Goal: Task Accomplishment & Management: Use online tool/utility

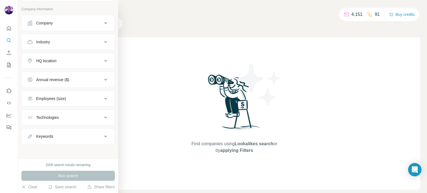
scroll to position [29, 0]
click at [62, 61] on div "HQ location" at bounding box center [64, 61] width 75 height 6
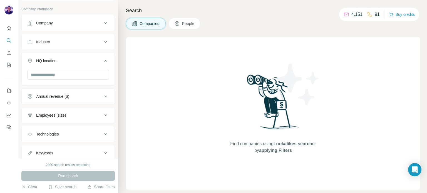
click at [65, 48] on button "Industry" at bounding box center [68, 41] width 93 height 13
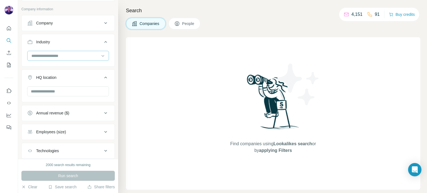
click at [68, 53] on input at bounding box center [65, 56] width 69 height 6
click at [81, 44] on button "Industry" at bounding box center [68, 43] width 93 height 16
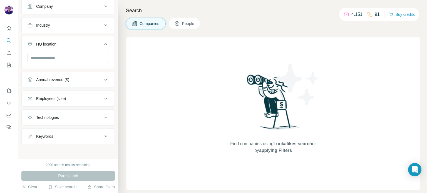
scroll to position [46, 0]
click at [77, 98] on div "Employees (size)" at bounding box center [64, 99] width 75 height 6
click at [76, 132] on button "Keywords" at bounding box center [68, 136] width 93 height 13
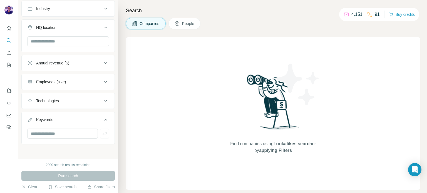
scroll to position [63, 0]
click at [82, 102] on div "Technologies" at bounding box center [64, 101] width 75 height 6
click at [83, 87] on button "Employees (size)" at bounding box center [68, 81] width 93 height 13
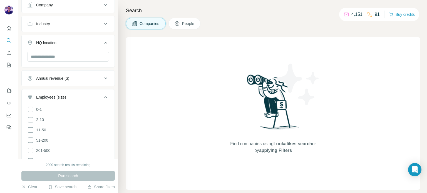
scroll to position [42, 0]
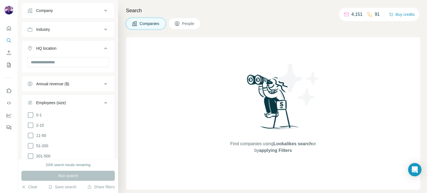
click at [184, 20] on button "People" at bounding box center [184, 24] width 32 height 12
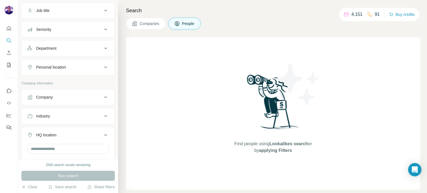
scroll to position [128, 0]
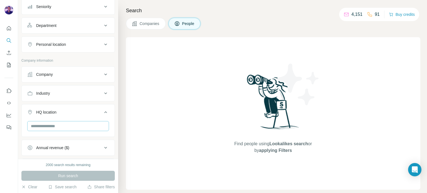
scroll to position [64, 0]
click at [66, 24] on div "Department" at bounding box center [64, 26] width 75 height 6
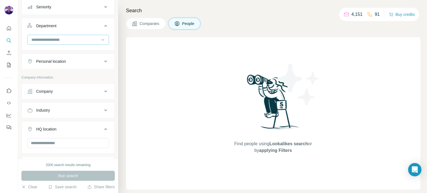
click at [66, 37] on input at bounding box center [65, 40] width 69 height 6
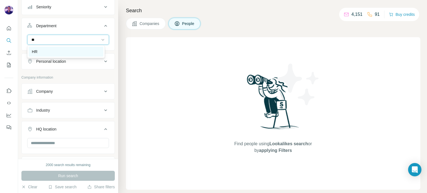
type input "**"
click at [67, 49] on div "HR" at bounding box center [66, 52] width 68 height 6
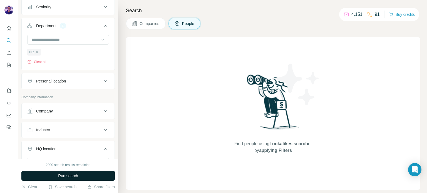
click at [77, 176] on span "Run search" at bounding box center [68, 176] width 20 height 6
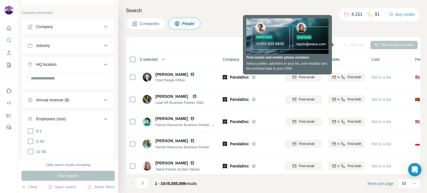
scroll to position [149, 0]
click at [82, 44] on div "Industry" at bounding box center [64, 46] width 75 height 6
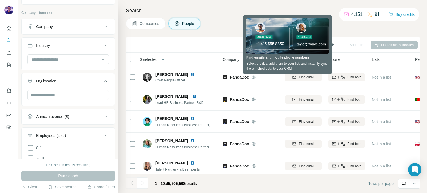
click at [82, 44] on div "Industry" at bounding box center [64, 46] width 75 height 6
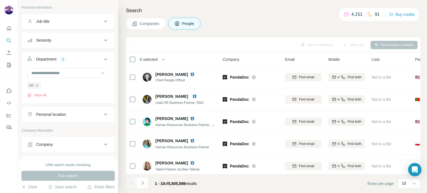
scroll to position [31, 0]
click at [85, 44] on button "Seniority" at bounding box center [68, 39] width 93 height 13
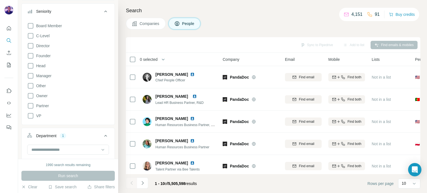
scroll to position [60, 0]
click at [32, 66] on icon at bounding box center [30, 66] width 7 height 7
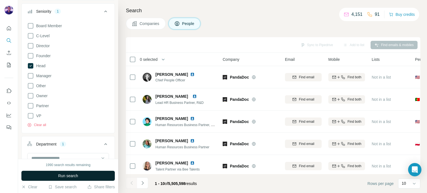
click at [64, 173] on button "Run search" at bounding box center [67, 176] width 93 height 10
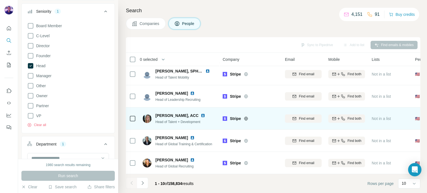
scroll to position [117, 0]
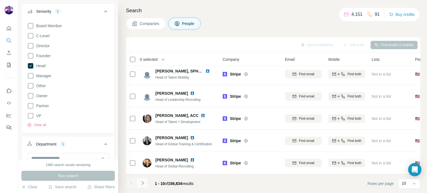
click at [146, 183] on button "Navigate to next page" at bounding box center [142, 183] width 11 height 11
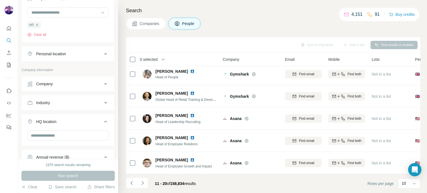
scroll to position [206, 0]
click at [62, 102] on div "Industry" at bounding box center [64, 103] width 75 height 6
click at [63, 116] on input at bounding box center [65, 117] width 69 height 6
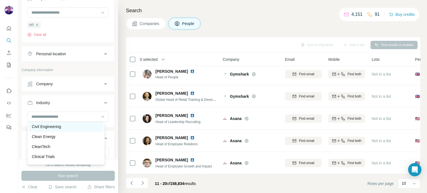
click at [71, 129] on div "Civil Engineering" at bounding box center [66, 127] width 68 height 6
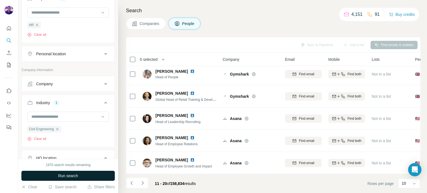
click at [81, 178] on button "Run search" at bounding box center [67, 176] width 93 height 10
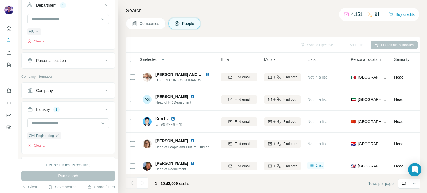
scroll to position [199, 0]
click at [83, 64] on button "Personal location" at bounding box center [68, 60] width 93 height 13
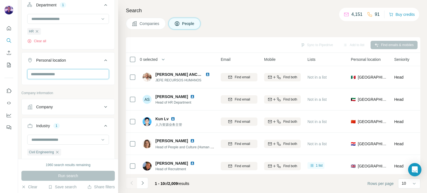
click at [76, 73] on input "text" at bounding box center [68, 74] width 82 height 10
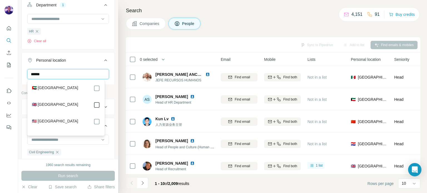
type input "******"
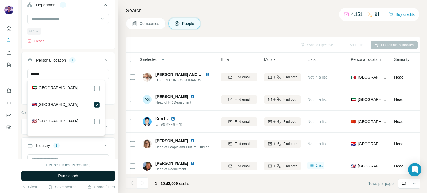
click at [83, 174] on button "Run search" at bounding box center [67, 176] width 93 height 10
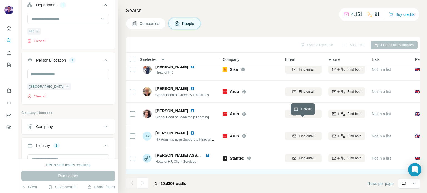
scroll to position [117, 0]
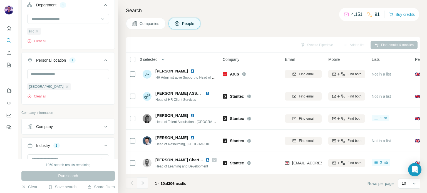
click at [144, 182] on icon "Navigate to next page" at bounding box center [143, 183] width 6 height 6
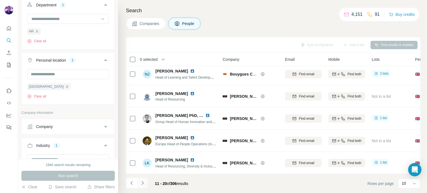
click at [143, 179] on button "Navigate to next page" at bounding box center [142, 183] width 11 height 11
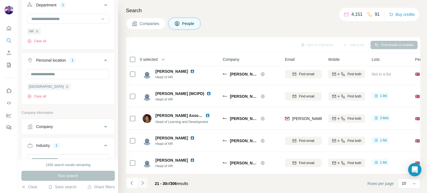
click at [144, 184] on icon "Navigate to next page" at bounding box center [143, 183] width 6 height 6
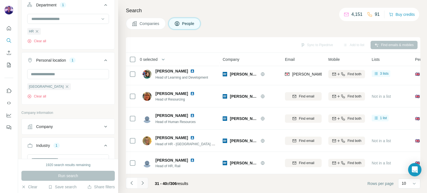
click at [143, 183] on icon "Navigate to next page" at bounding box center [143, 183] width 6 height 6
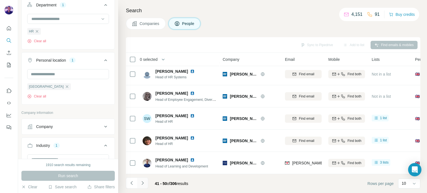
click at [144, 183] on icon "Navigate to next page" at bounding box center [143, 183] width 6 height 6
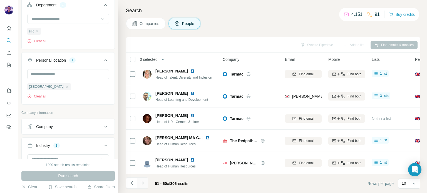
click at [144, 183] on icon "Navigate to next page" at bounding box center [143, 183] width 6 height 6
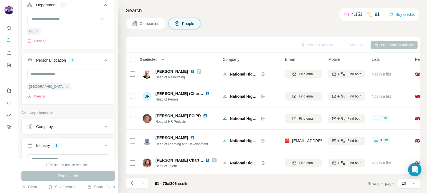
click at [353, 33] on div "Search Companies People Sync to Pipedrive Add to list Find emails & mobiles 0 s…" at bounding box center [272, 96] width 309 height 193
click at [161, 60] on button "button" at bounding box center [163, 59] width 11 height 11
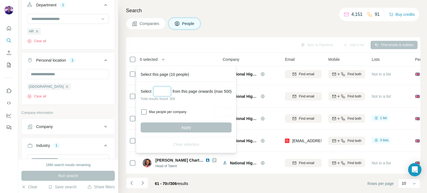
click at [162, 92] on input "Select a number (up to 500)" at bounding box center [162, 91] width 18 height 10
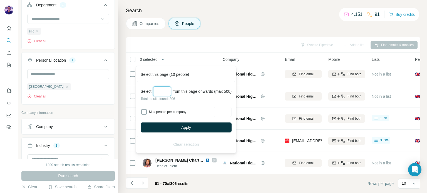
type input "*"
click at [160, 91] on input "****" at bounding box center [162, 91] width 18 height 10
type input "***"
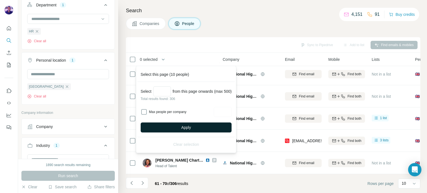
click at [179, 131] on button "Apply" at bounding box center [186, 128] width 91 height 10
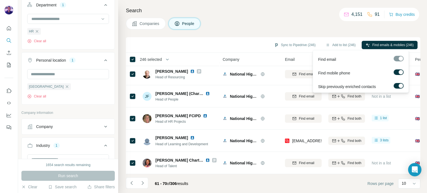
click at [398, 72] on div at bounding box center [400, 72] width 4 height 4
click at [399, 44] on span "Find emails (246)" at bounding box center [401, 45] width 26 height 5
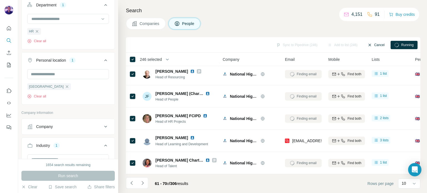
click at [378, 44] on button "Cancel" at bounding box center [375, 45] width 25 height 8
click at [344, 43] on button "Add to list (246)" at bounding box center [356, 45] width 38 height 8
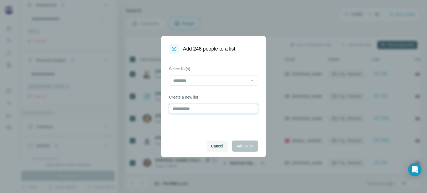
click at [213, 109] on input "text" at bounding box center [213, 109] width 89 height 10
type input "******"
click at [243, 143] on span "Add to list" at bounding box center [244, 146] width 17 height 6
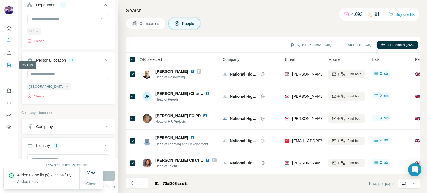
click at [7, 68] on icon "My lists" at bounding box center [9, 65] width 6 height 6
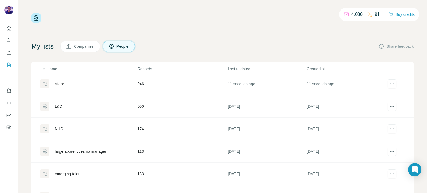
scroll to position [2, 0]
click at [63, 83] on div "civ hr" at bounding box center [59, 85] width 9 height 6
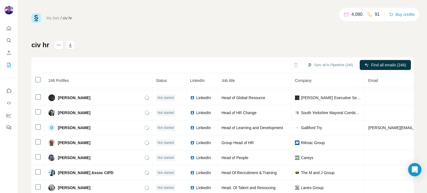
scroll to position [718, 0]
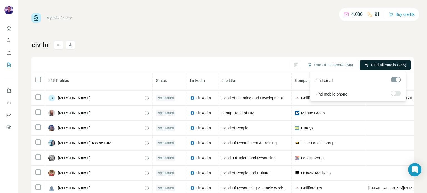
click at [382, 63] on span "Find all emails (246)" at bounding box center [388, 65] width 35 height 6
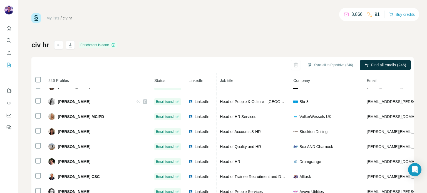
scroll to position [40, 0]
click at [69, 46] on icon "button" at bounding box center [71, 45] width 6 height 6
click at [309, 16] on div "My lists / civ hr 3,866 91 Buy credits" at bounding box center [222, 17] width 382 height 9
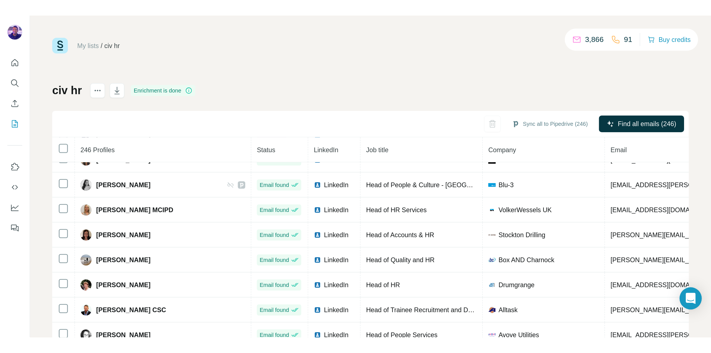
scroll to position [1509, 0]
